Goal: Transaction & Acquisition: Purchase product/service

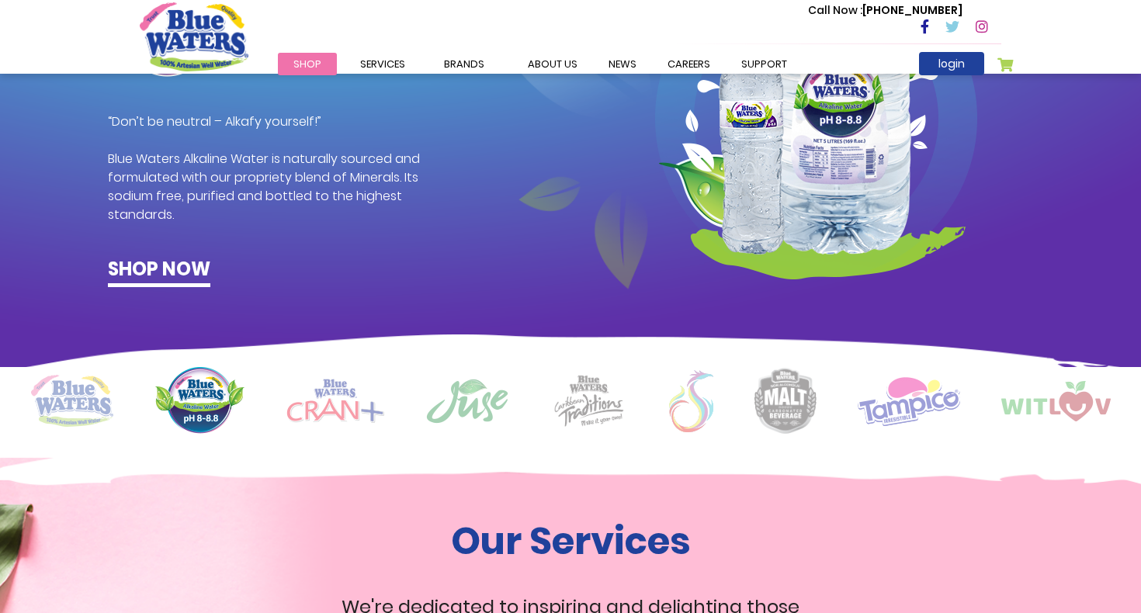
scroll to position [1031, 0]
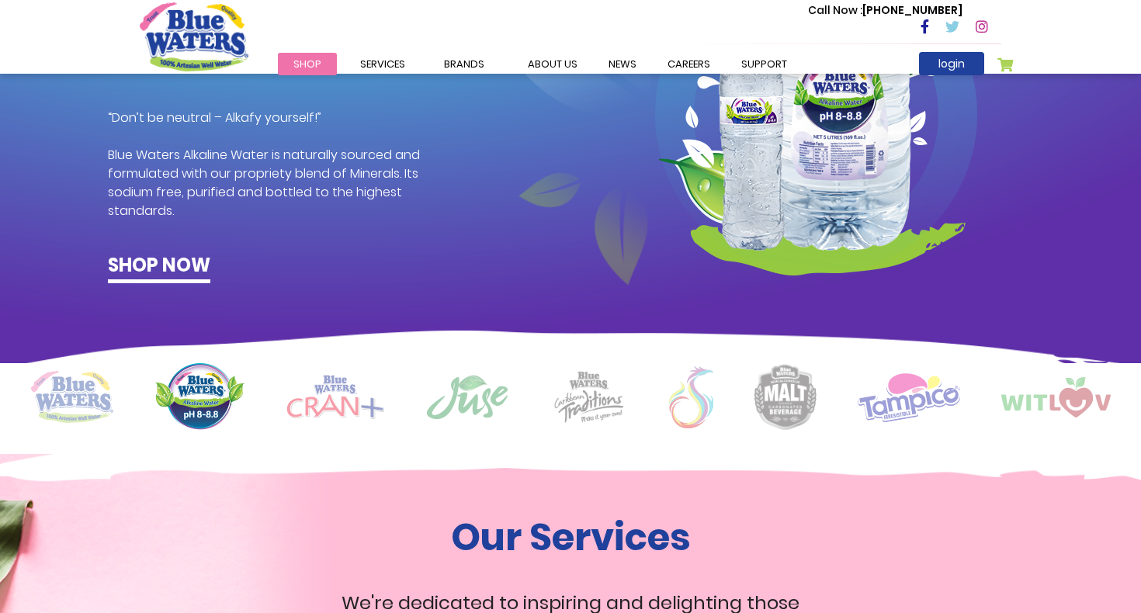
click at [304, 65] on span "Shop" at bounding box center [307, 64] width 28 height 15
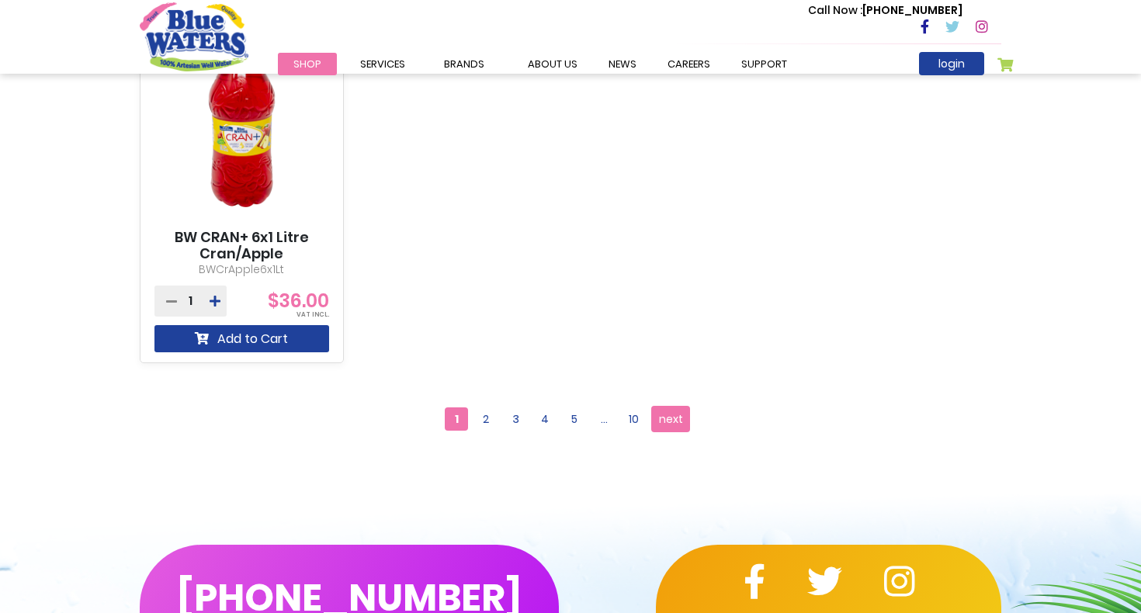
scroll to position [1511, 0]
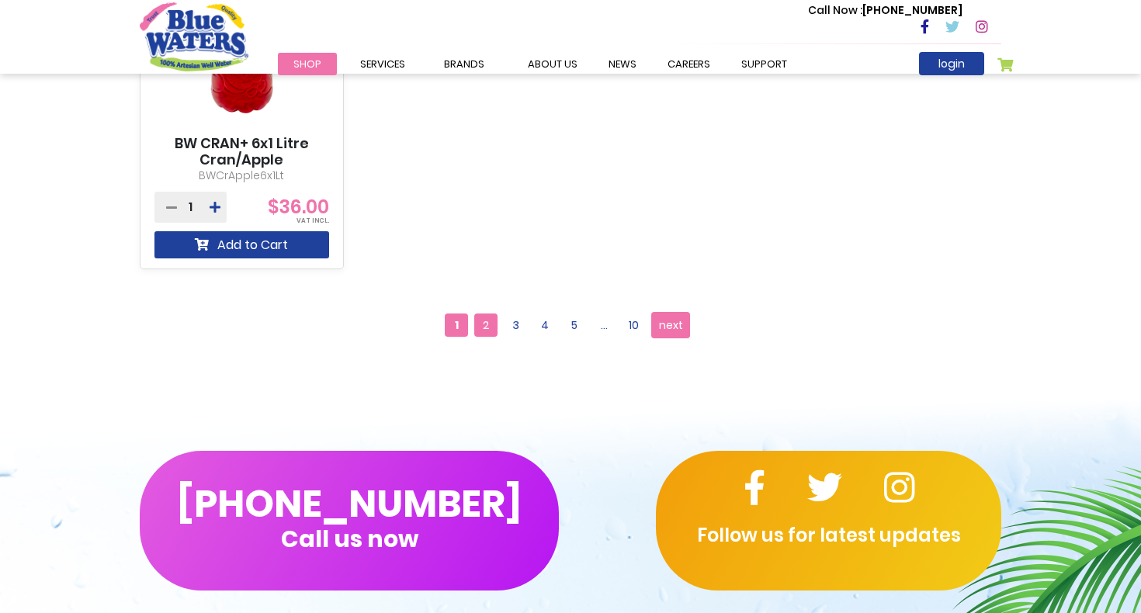
click at [480, 327] on span "2" at bounding box center [485, 325] width 23 height 23
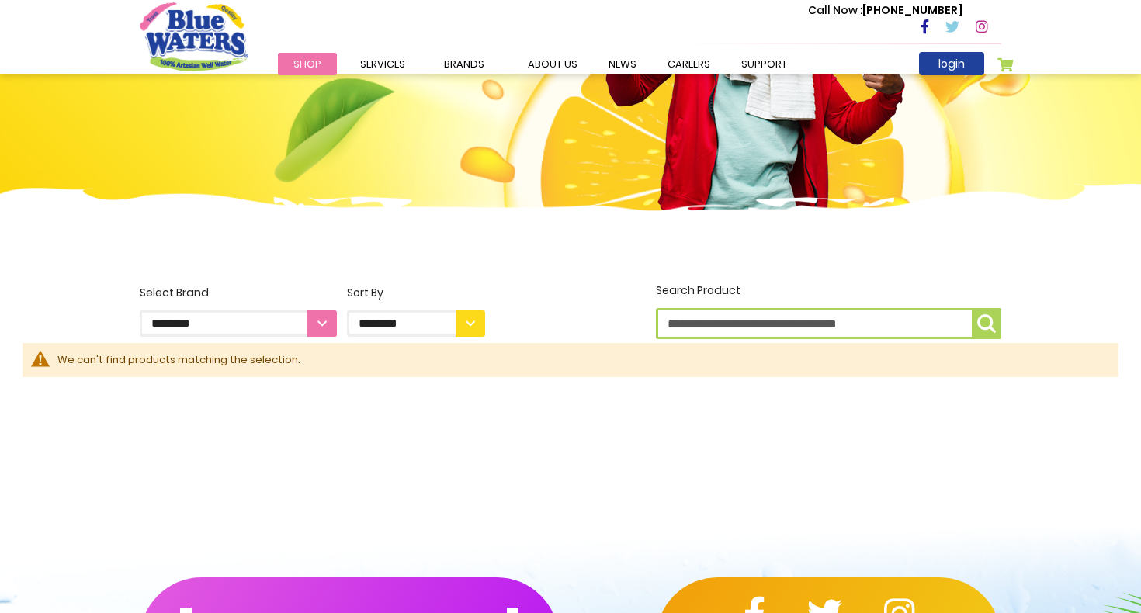
scroll to position [220, 0]
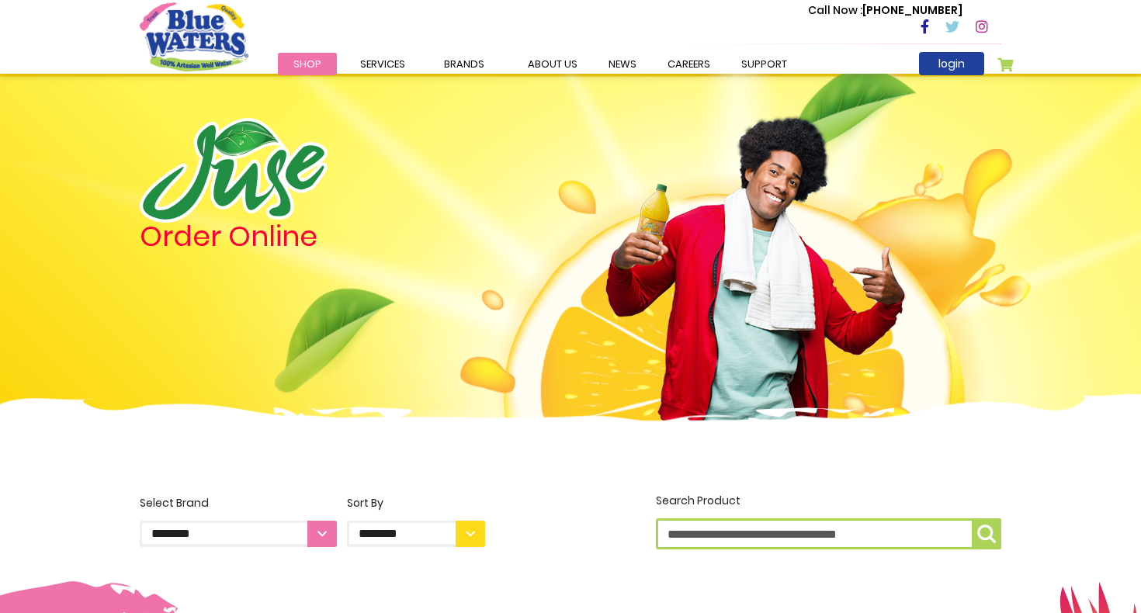
scroll to position [1511, 0]
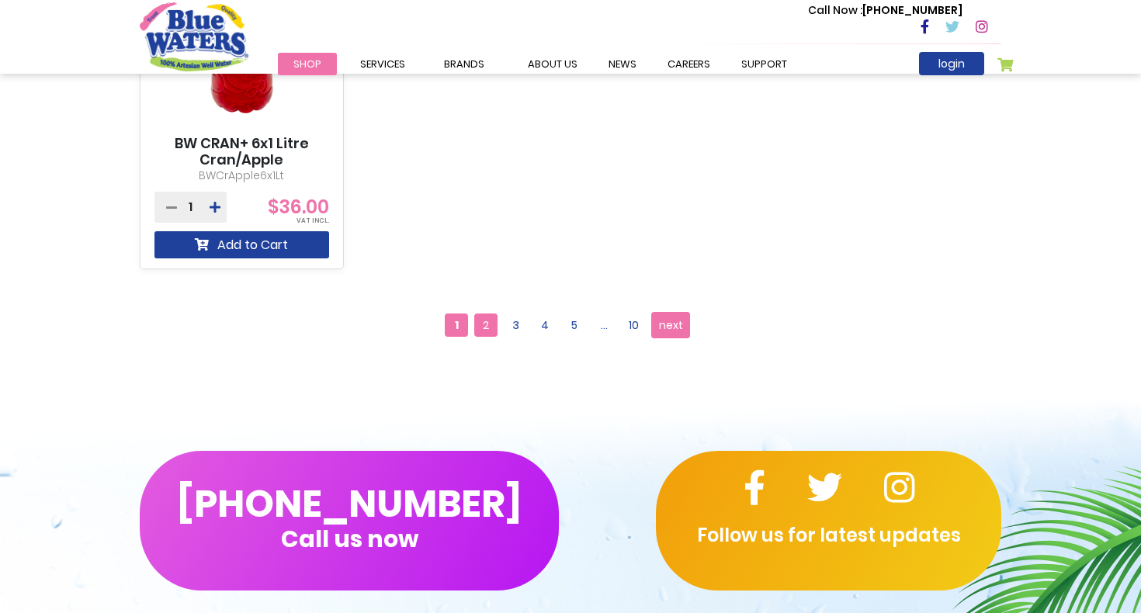
click at [489, 334] on span "2" at bounding box center [485, 325] width 23 height 23
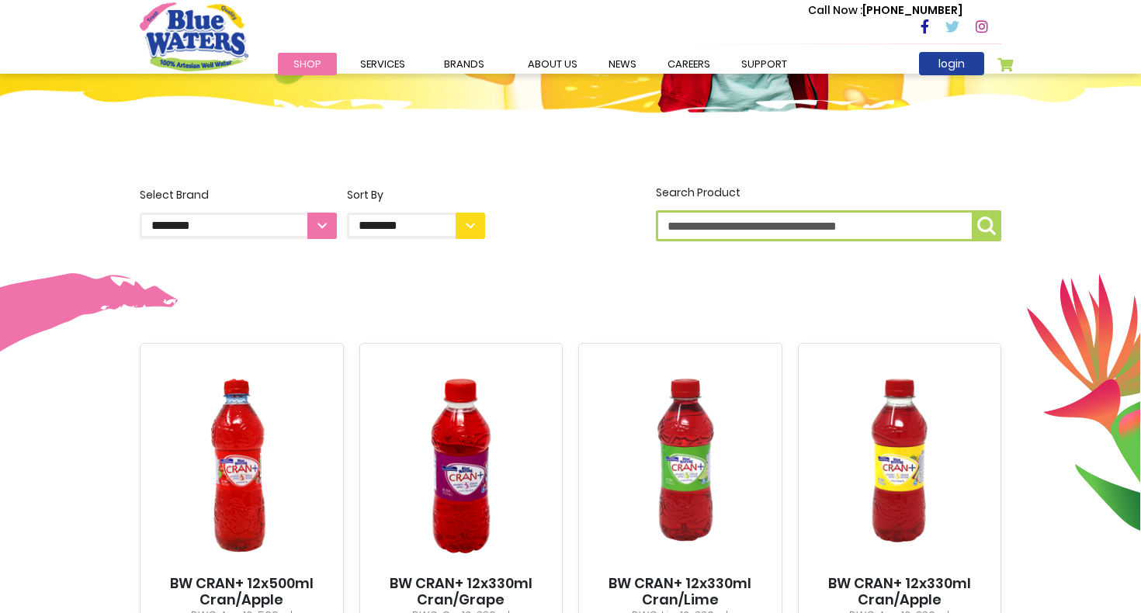
scroll to position [295, 0]
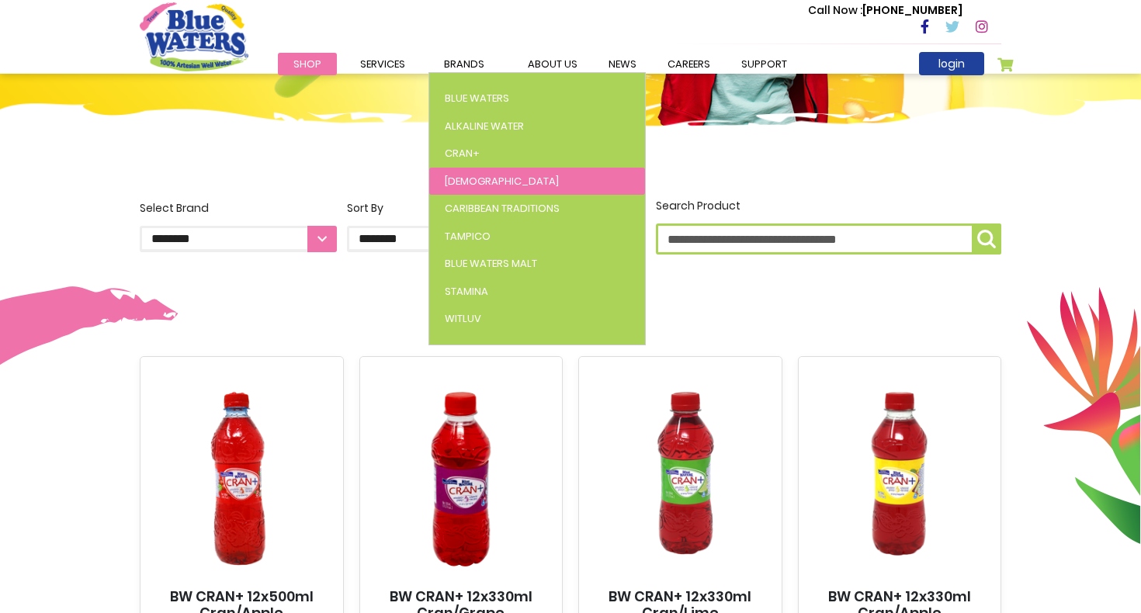
click at [461, 177] on span "[DEMOGRAPHIC_DATA]" at bounding box center [502, 181] width 114 height 15
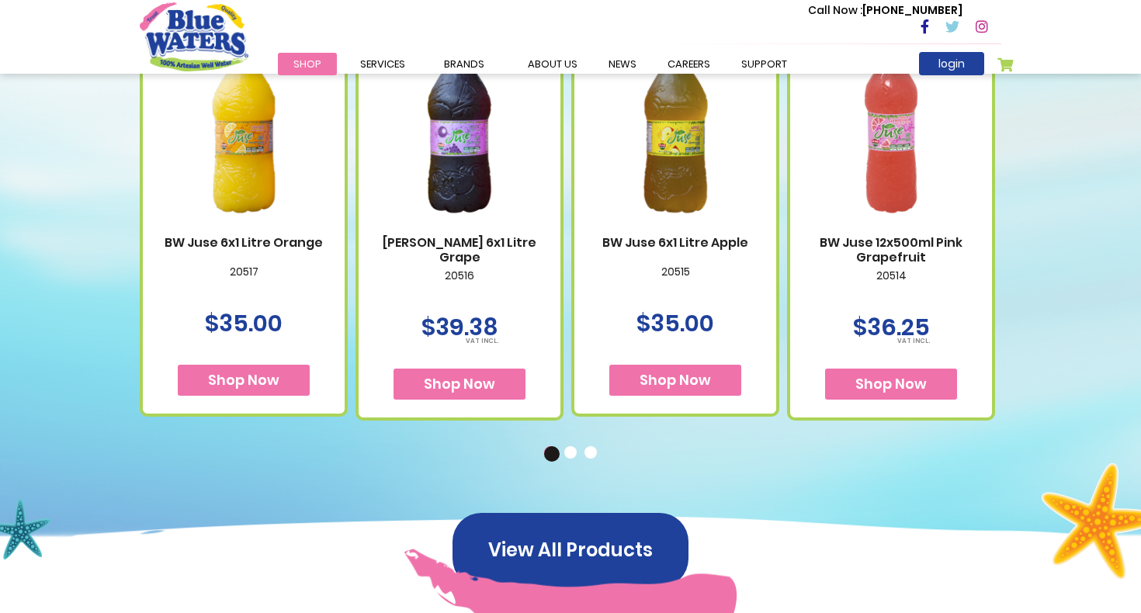
scroll to position [677, 0]
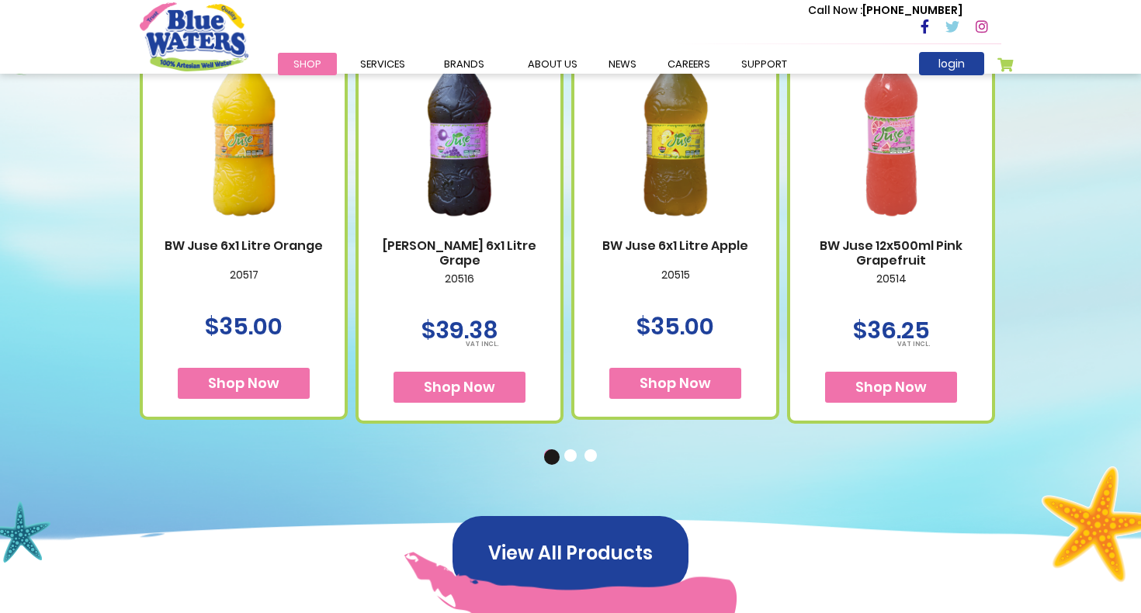
click at [549, 546] on button "View All Products" at bounding box center [570, 553] width 236 height 74
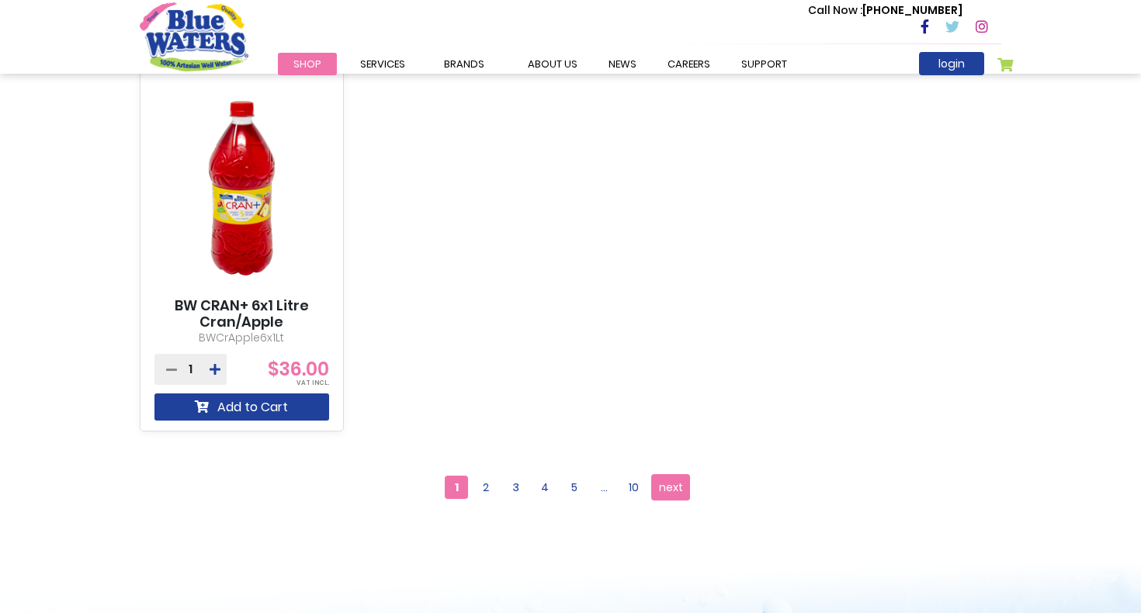
scroll to position [1425, 0]
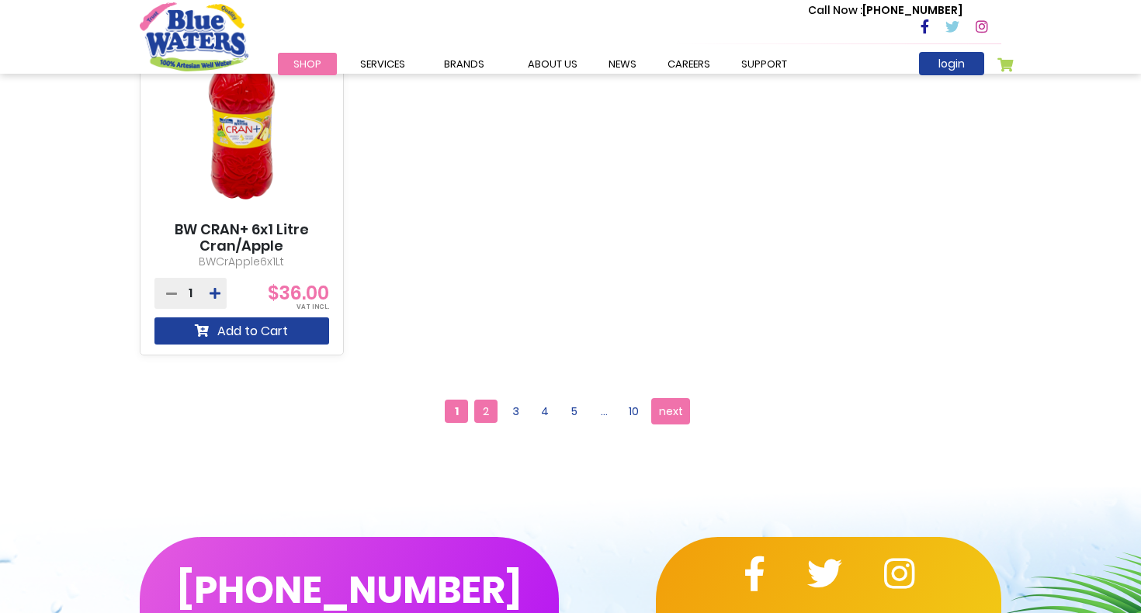
click at [482, 400] on span "2" at bounding box center [485, 411] width 23 height 23
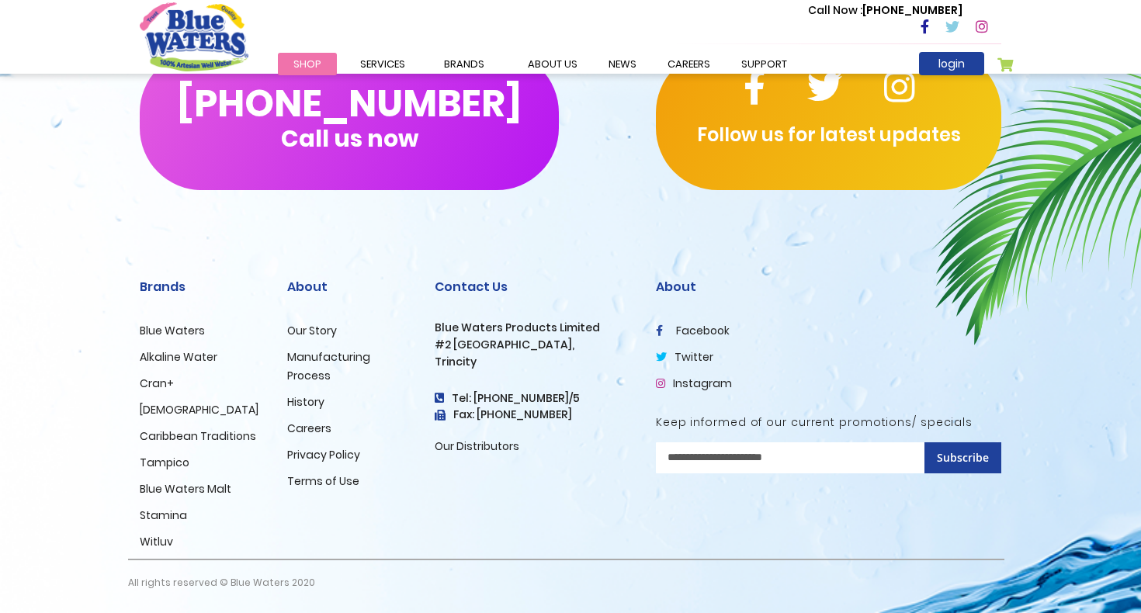
scroll to position [737, 0]
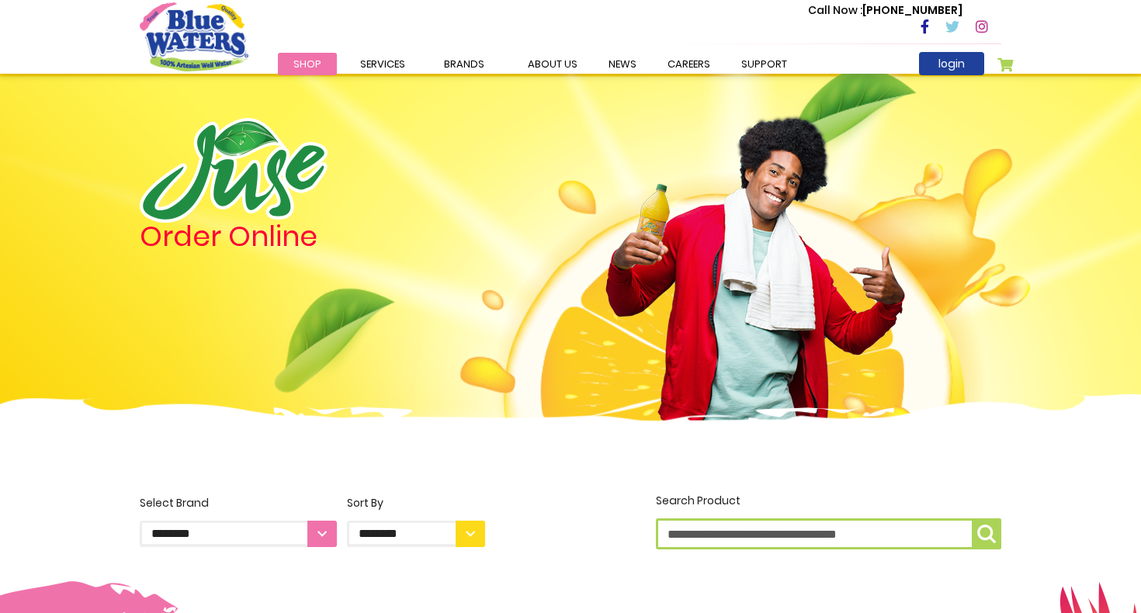
scroll to position [1425, 0]
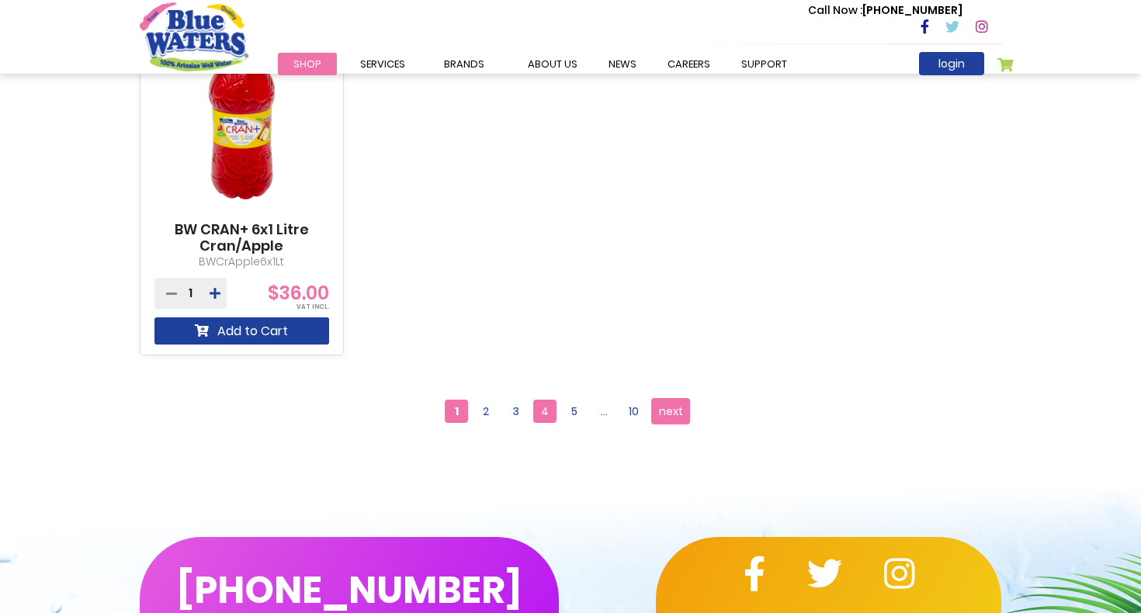
click at [542, 415] on span "4" at bounding box center [544, 411] width 23 height 23
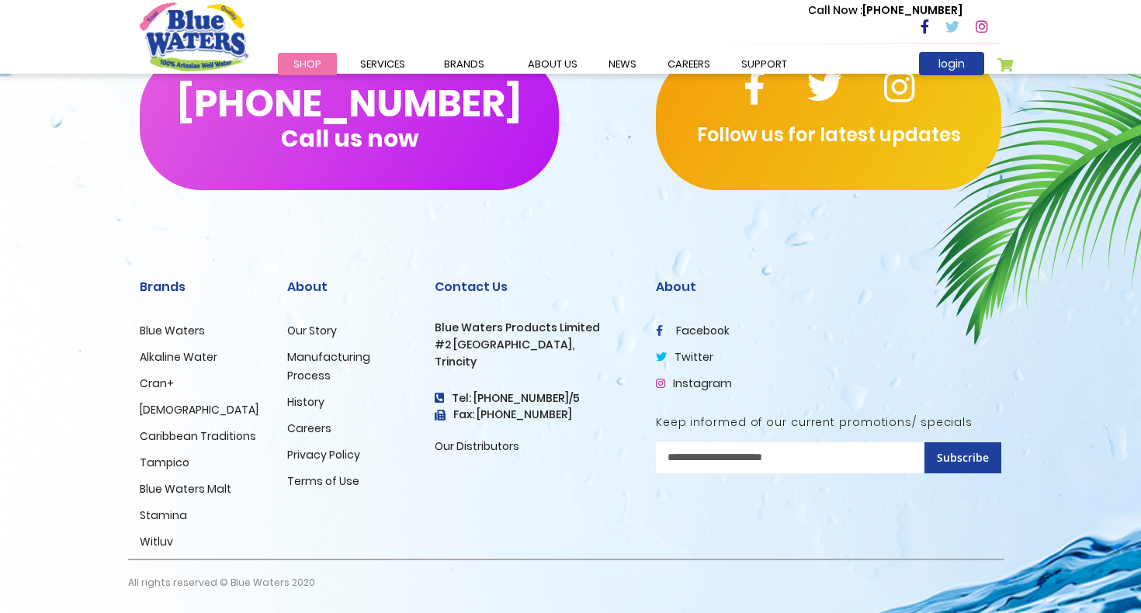
scroll to position [738, 0]
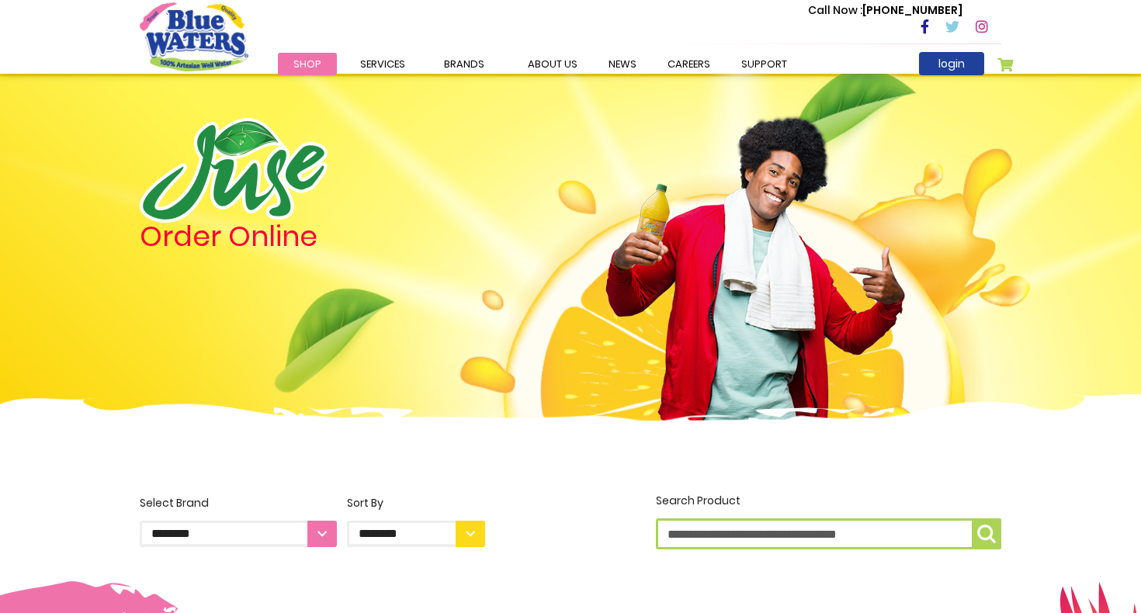
scroll to position [1425, 0]
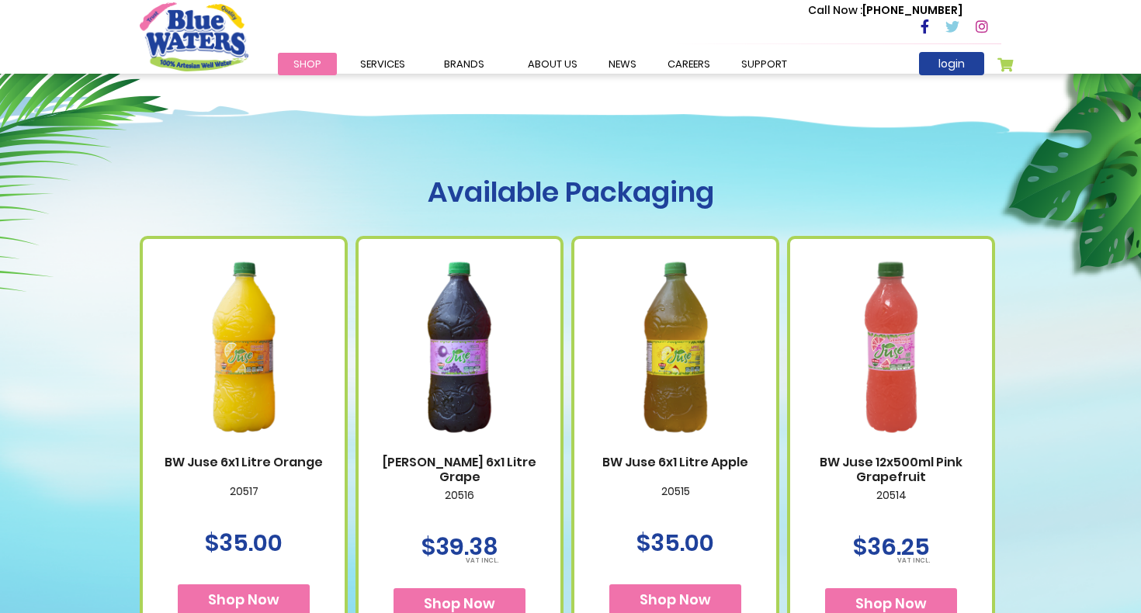
scroll to position [456, 0]
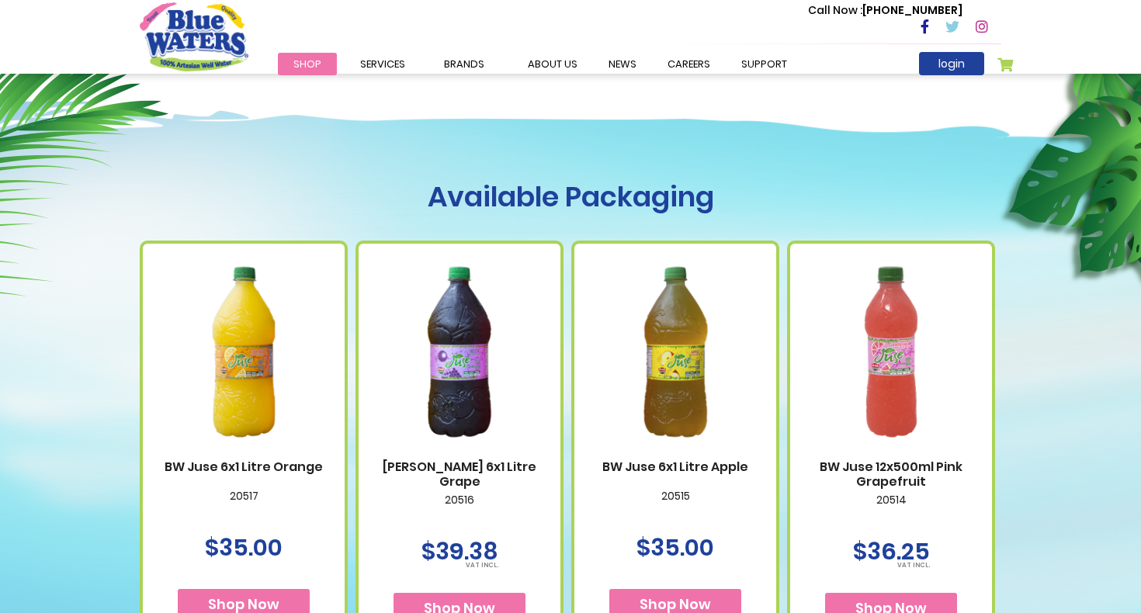
click at [823, 346] on img at bounding box center [890, 351] width 171 height 213
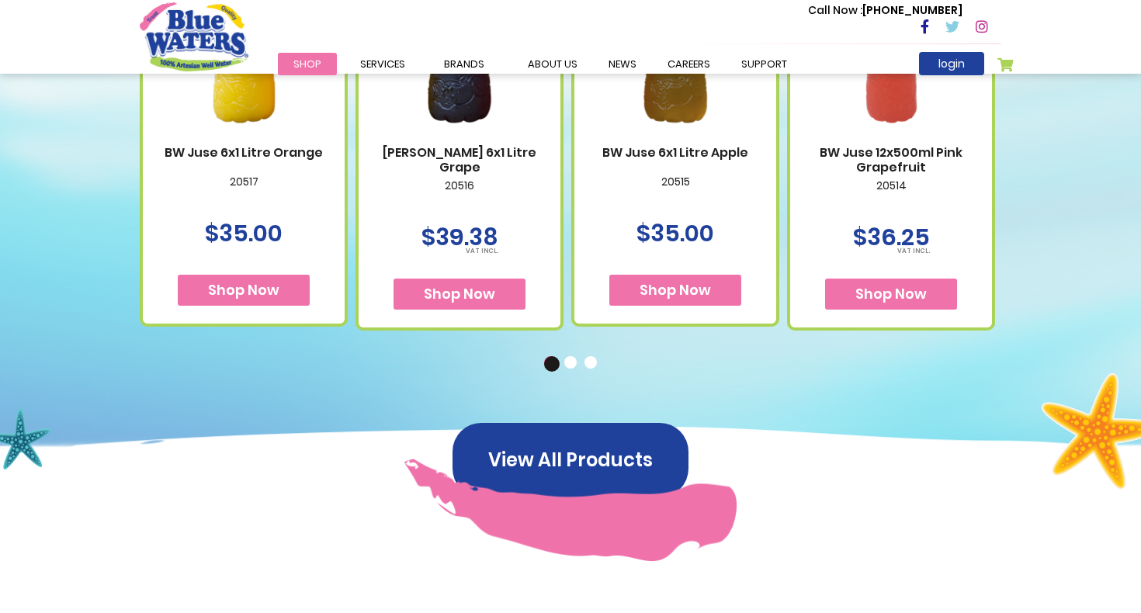
scroll to position [797, 0]
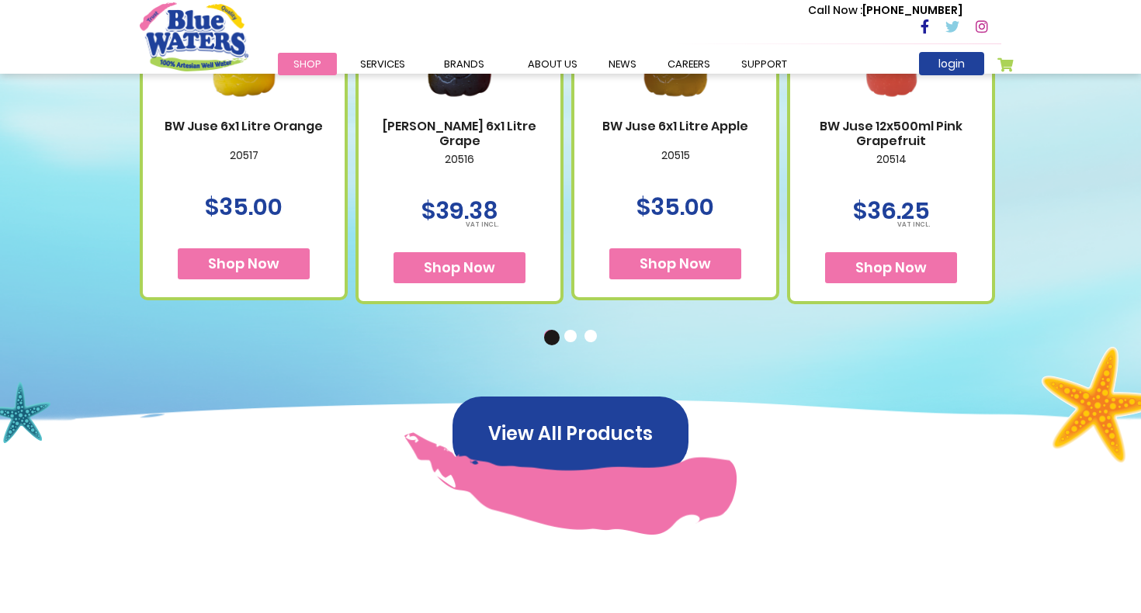
click at [570, 334] on button "2" at bounding box center [572, 338] width 16 height 16
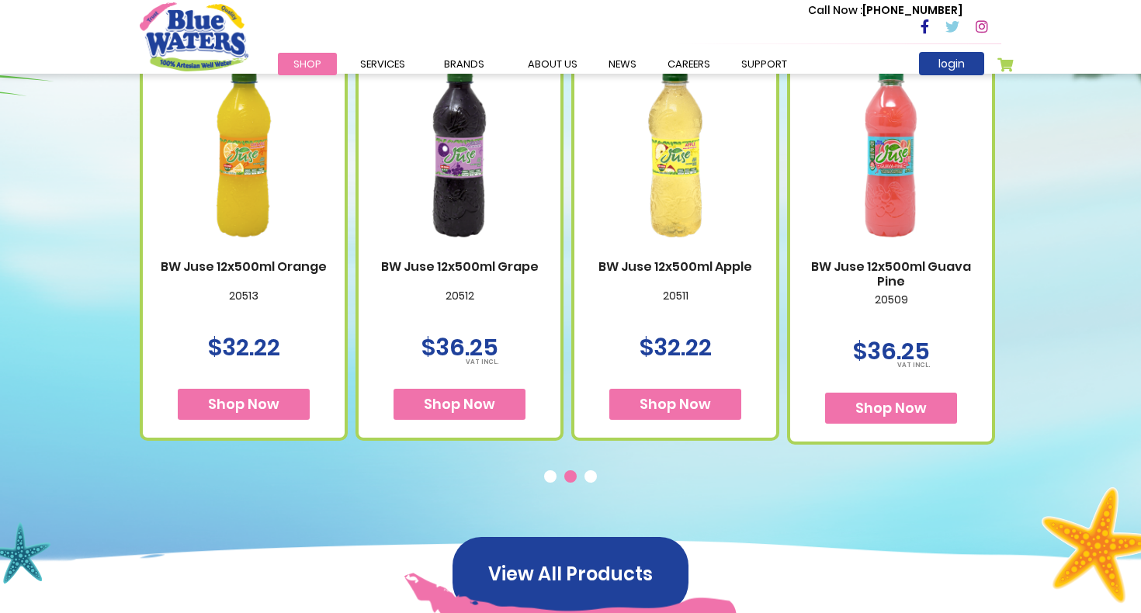
scroll to position [663, 0]
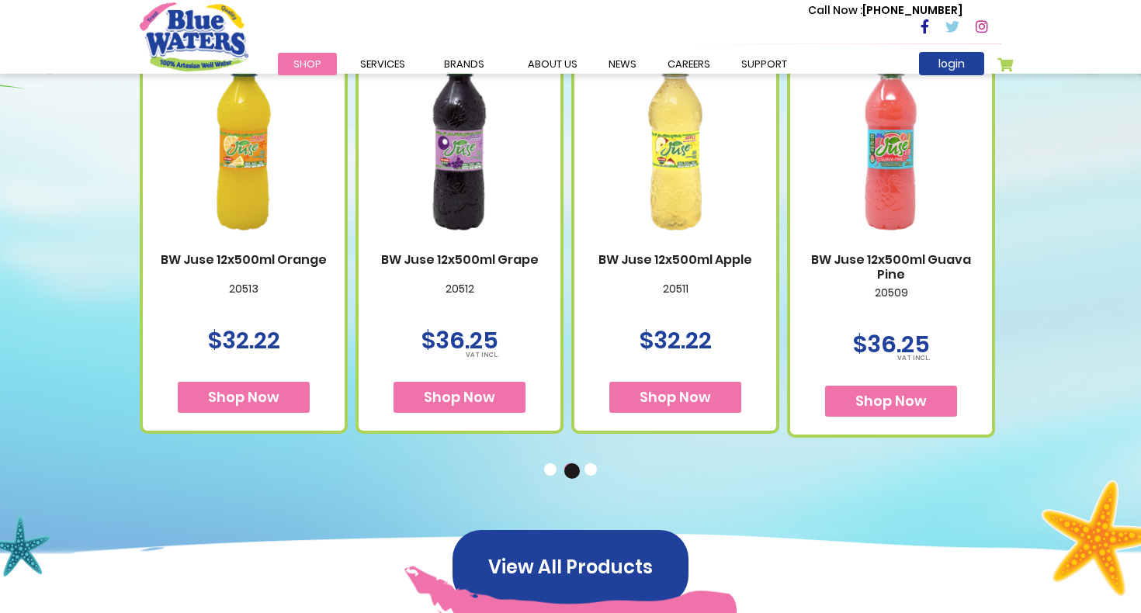
click at [591, 468] on button "3" at bounding box center [592, 471] width 16 height 16
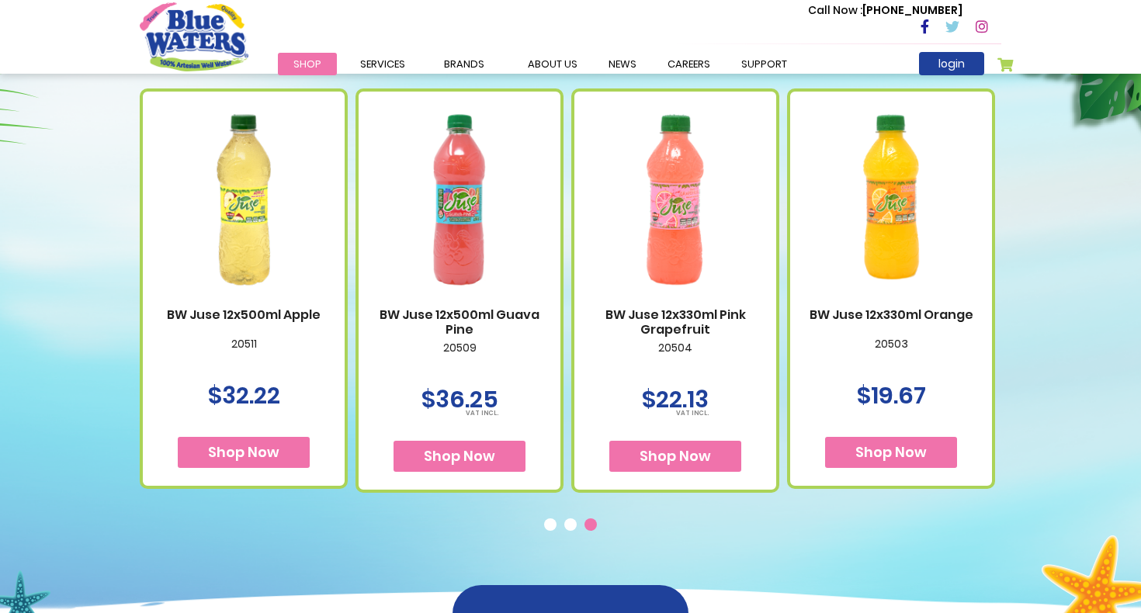
scroll to position [611, 0]
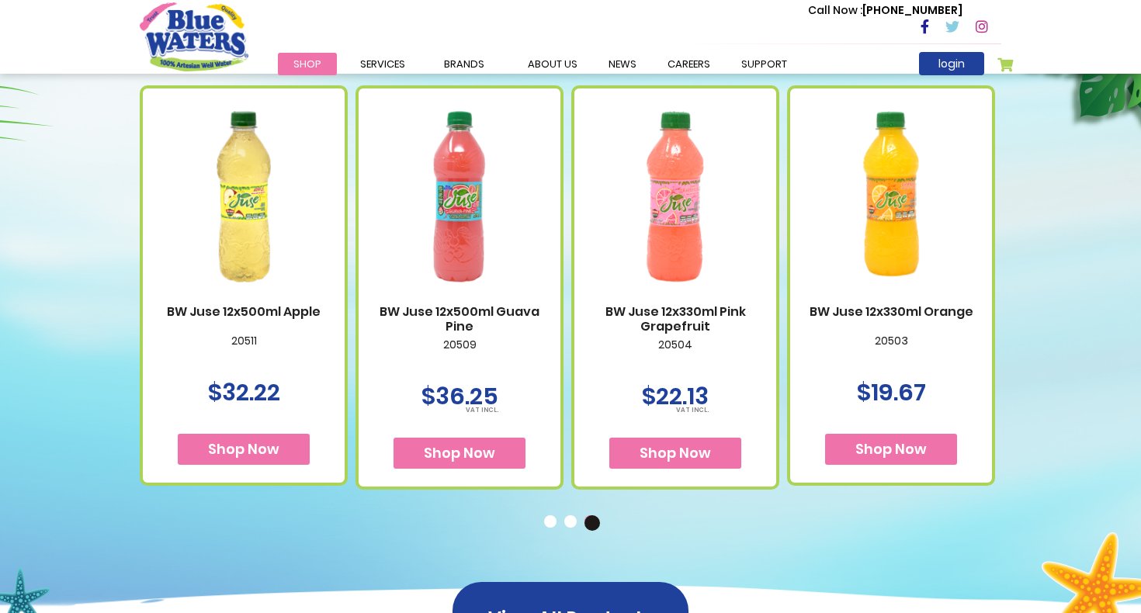
click at [871, 207] on img at bounding box center [890, 196] width 171 height 213
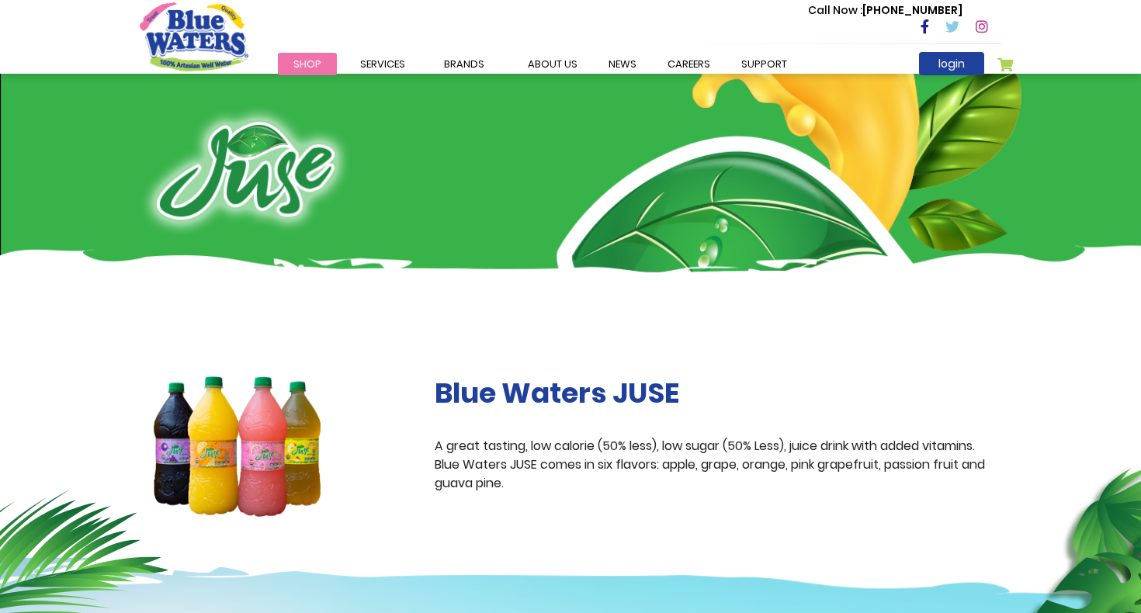
scroll to position [611, 0]
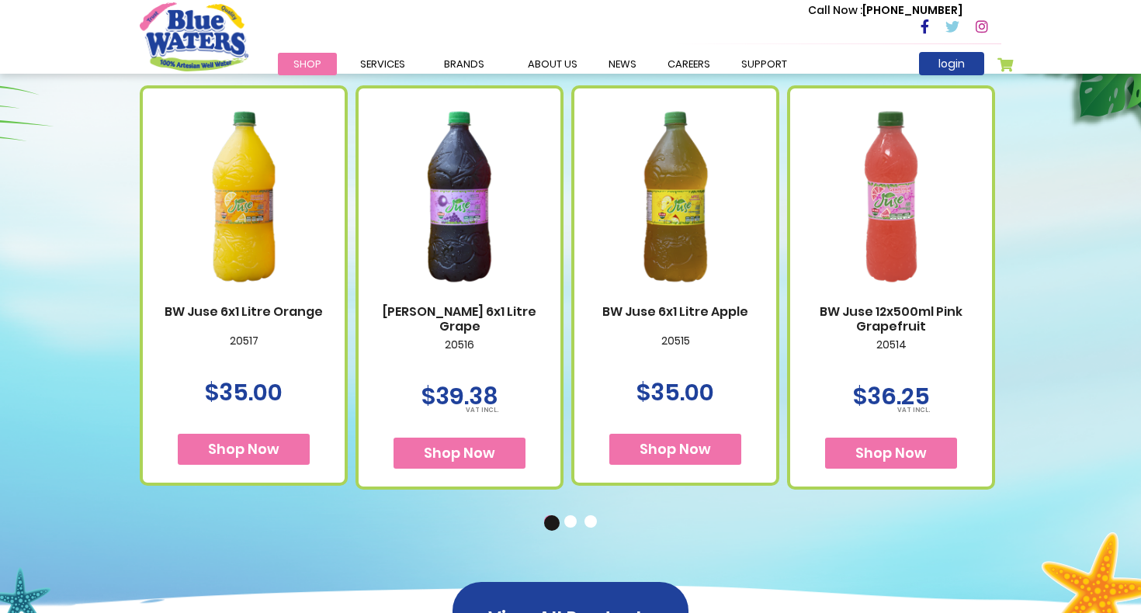
click at [591, 525] on button "3" at bounding box center [592, 523] width 16 height 16
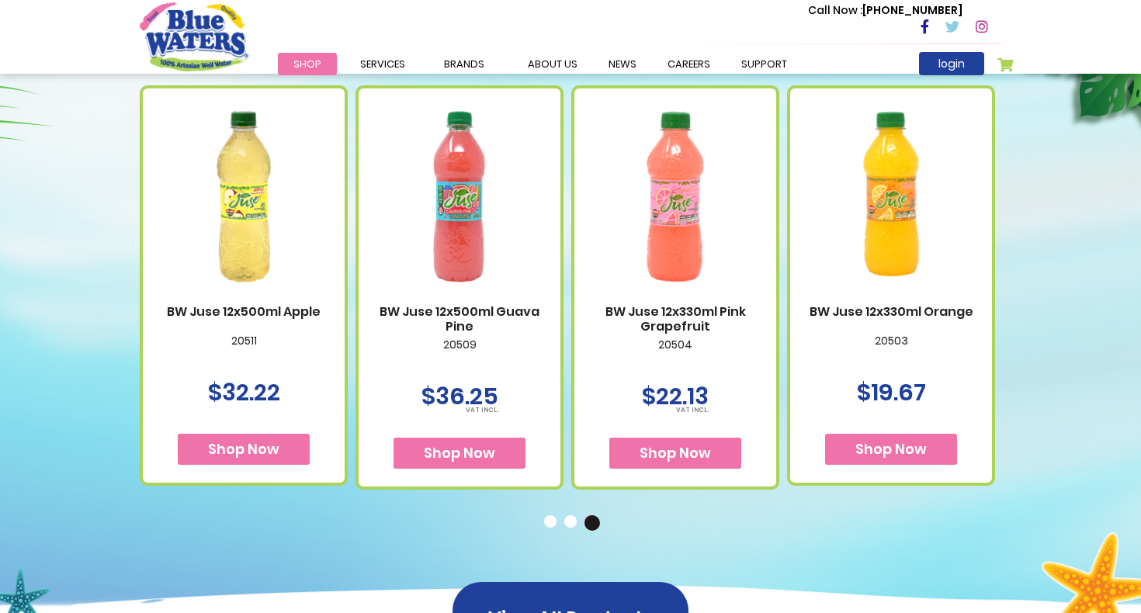
click at [546, 519] on button "1" at bounding box center [552, 523] width 16 height 16
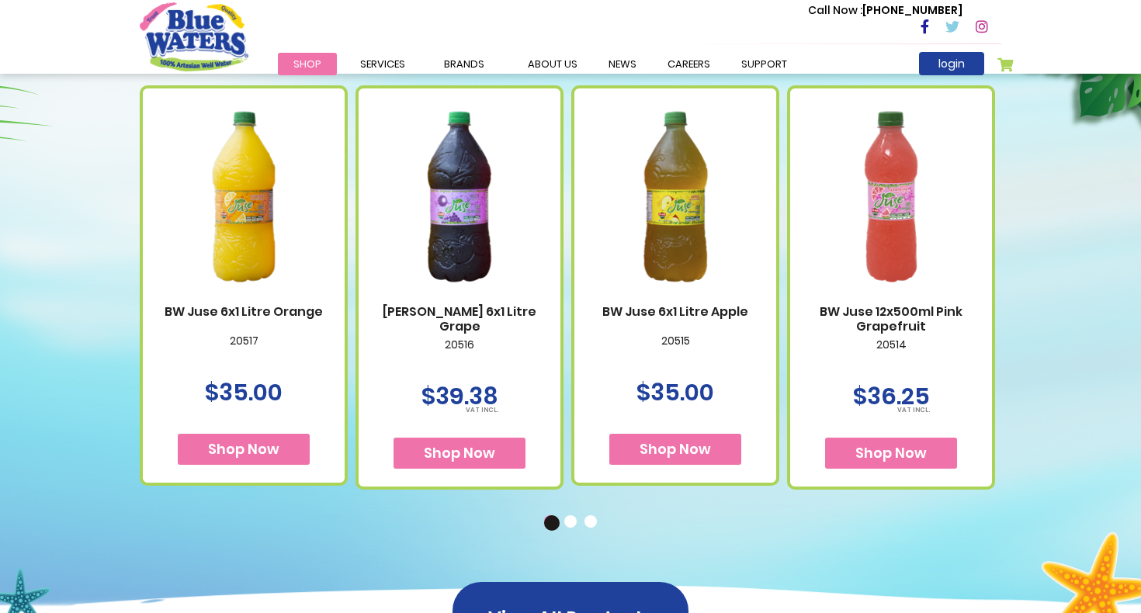
click at [576, 518] on button "2" at bounding box center [572, 523] width 16 height 16
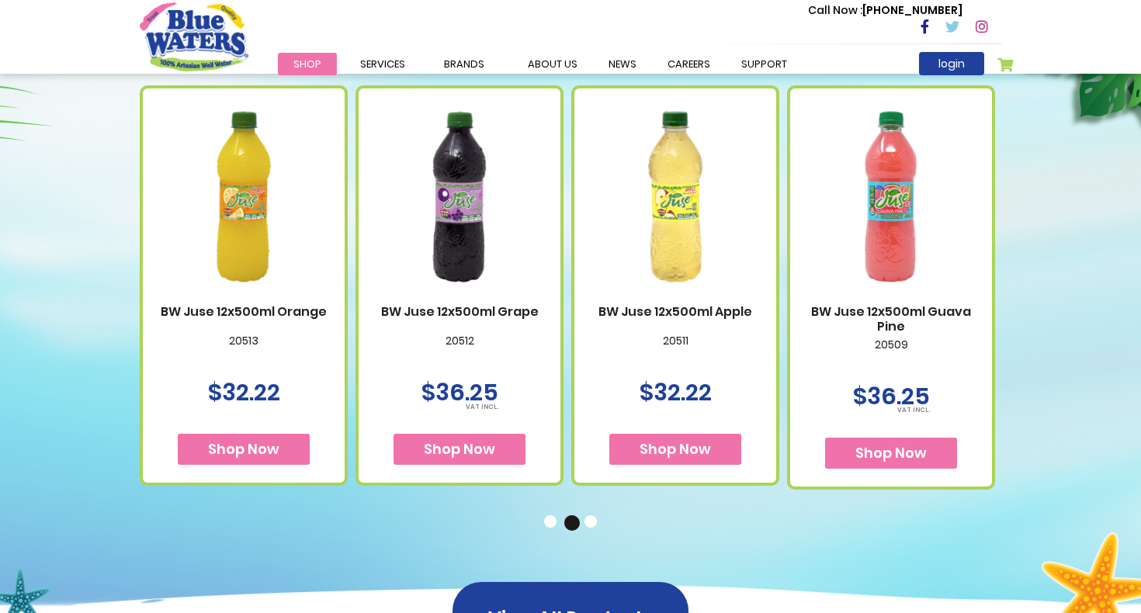
click at [596, 525] on button "3" at bounding box center [592, 523] width 16 height 16
